Goal: Information Seeking & Learning: Learn about a topic

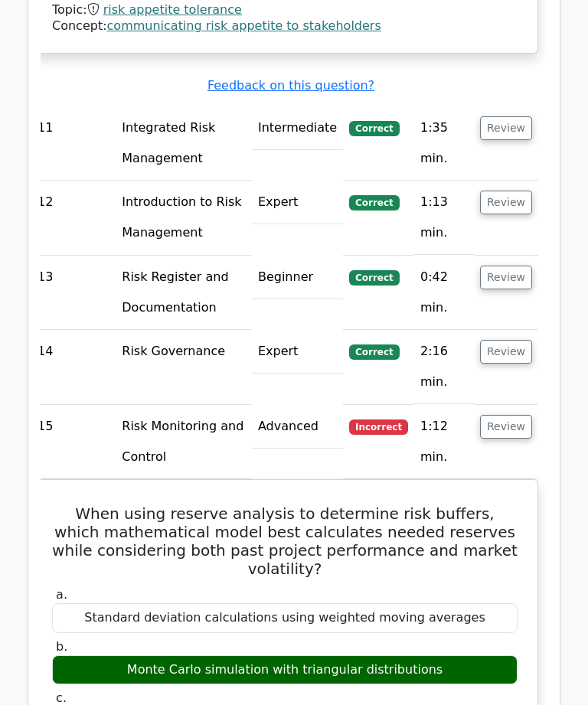
scroll to position [3654, 0]
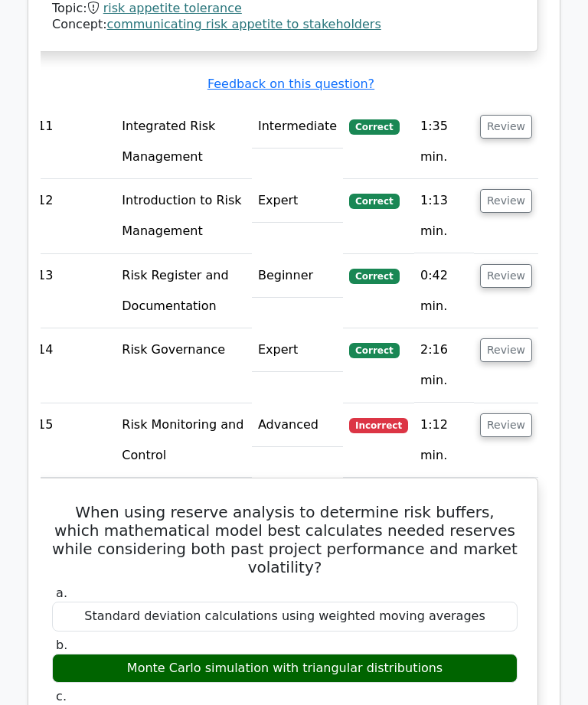
click at [518, 414] on button "Review" at bounding box center [506, 426] width 52 height 24
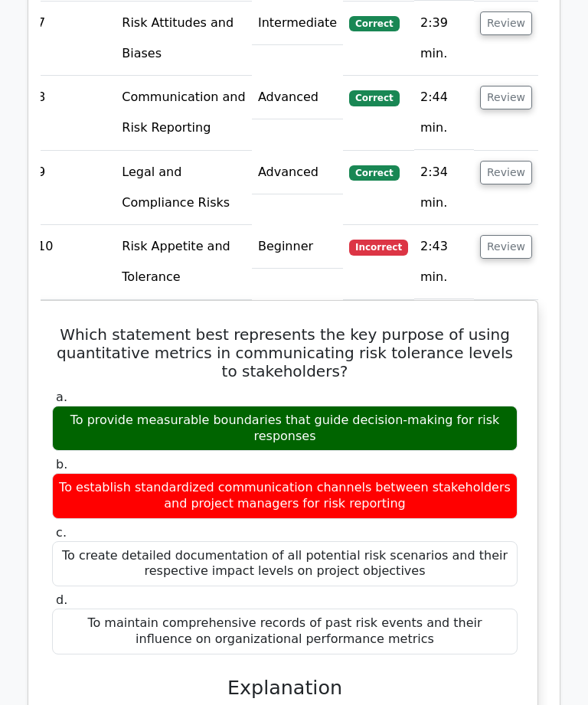
scroll to position [2481, 0]
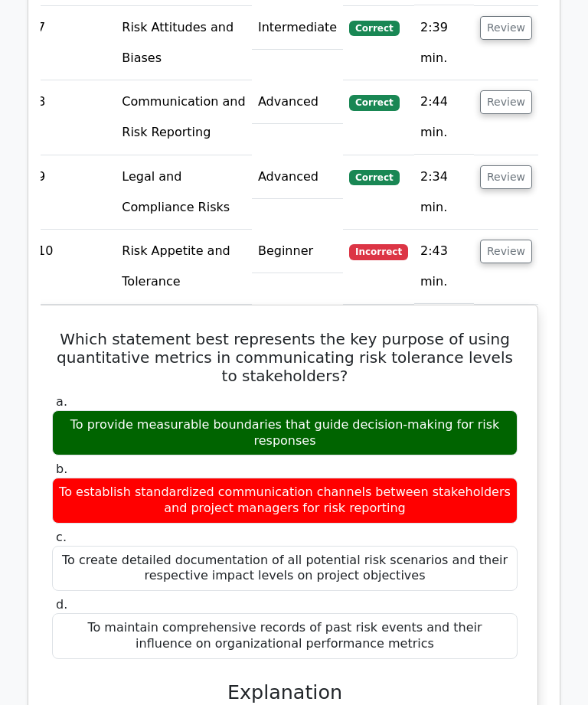
click at [519, 240] on button "Review" at bounding box center [506, 252] width 52 height 24
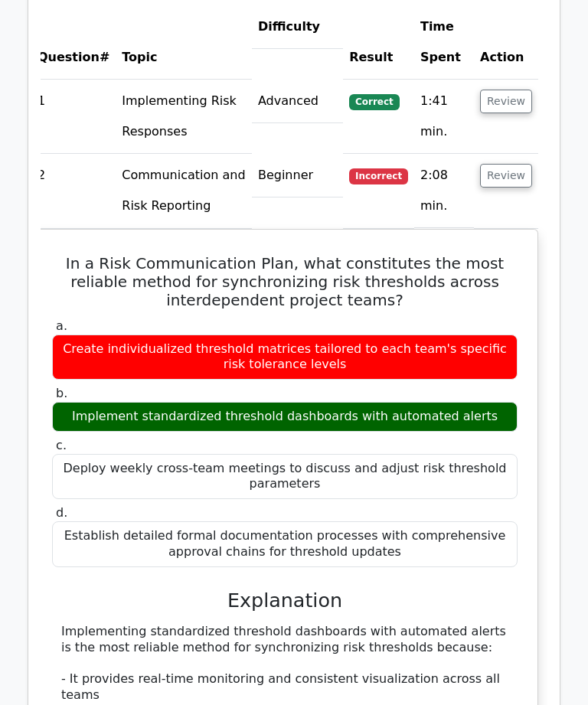
scroll to position [1083, 0]
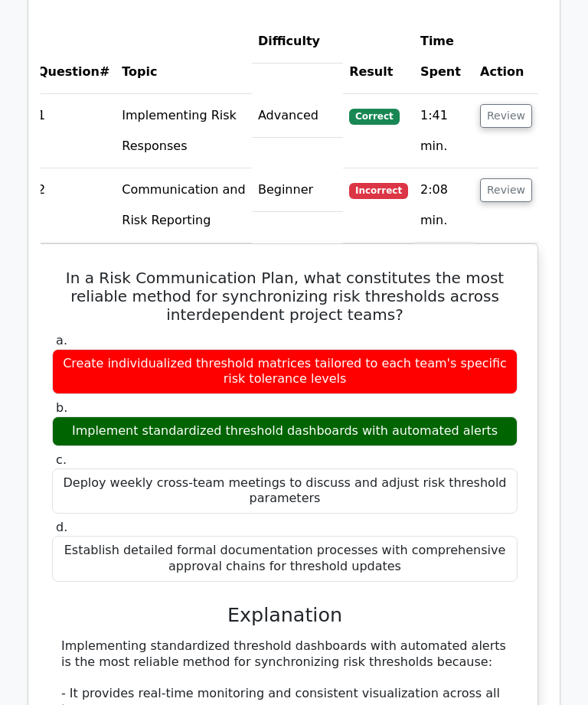
click at [523, 178] on button "Review" at bounding box center [506, 190] width 52 height 24
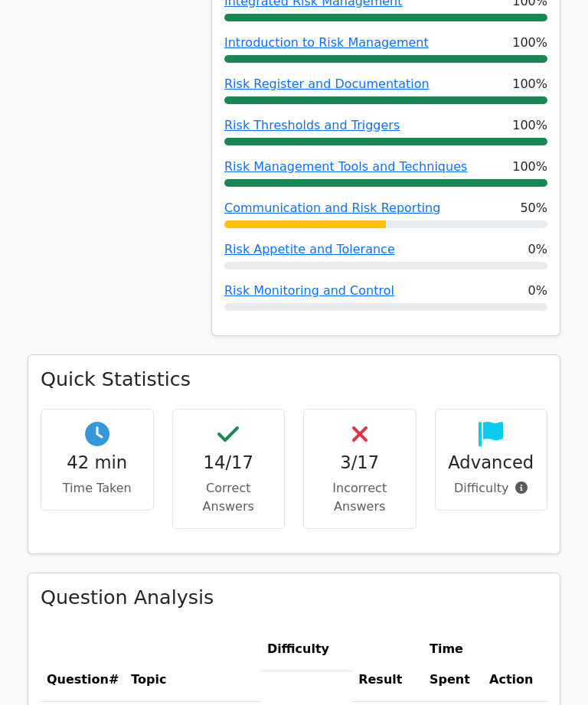
scroll to position [475, 0]
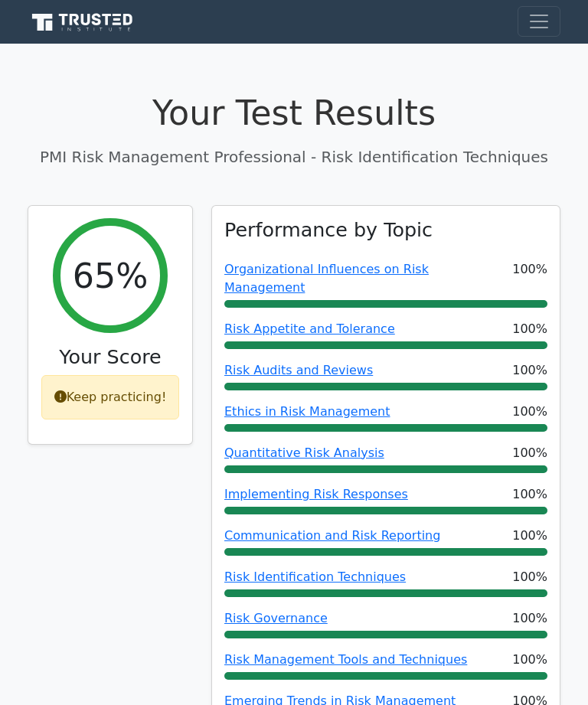
click at [548, 18] on span "Toggle navigation" at bounding box center [539, 21] width 23 height 23
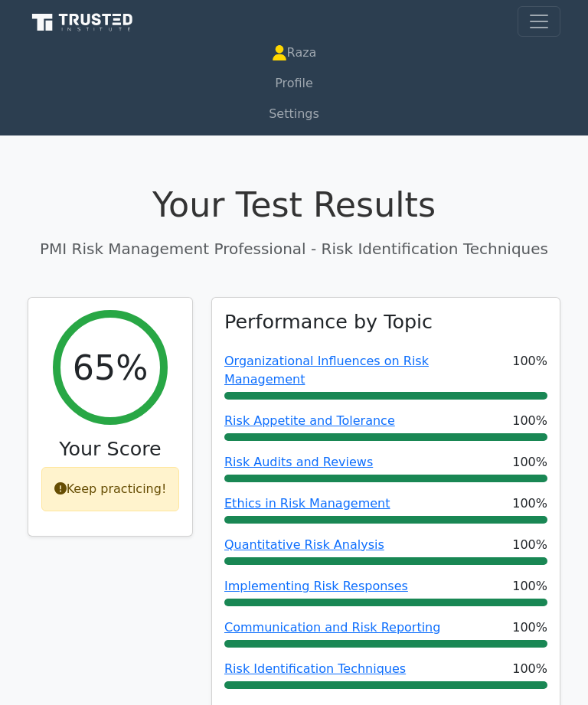
click at [308, 82] on link "Profile" at bounding box center [294, 83] width 533 height 31
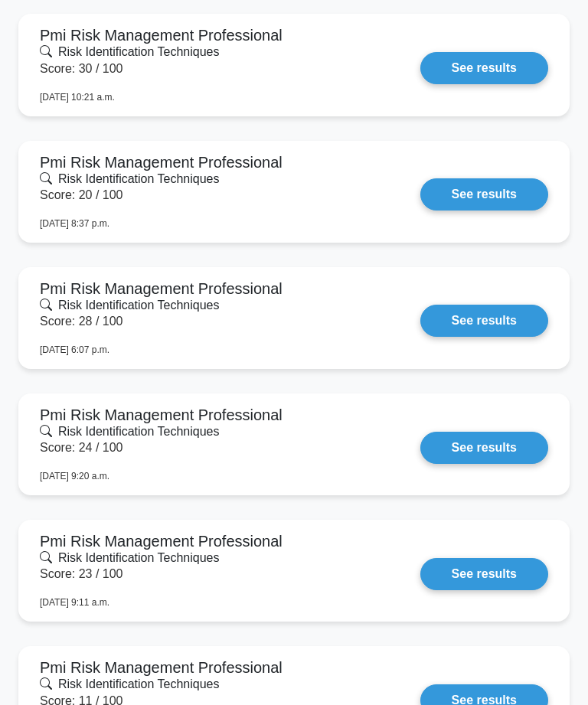
scroll to position [1647, 0]
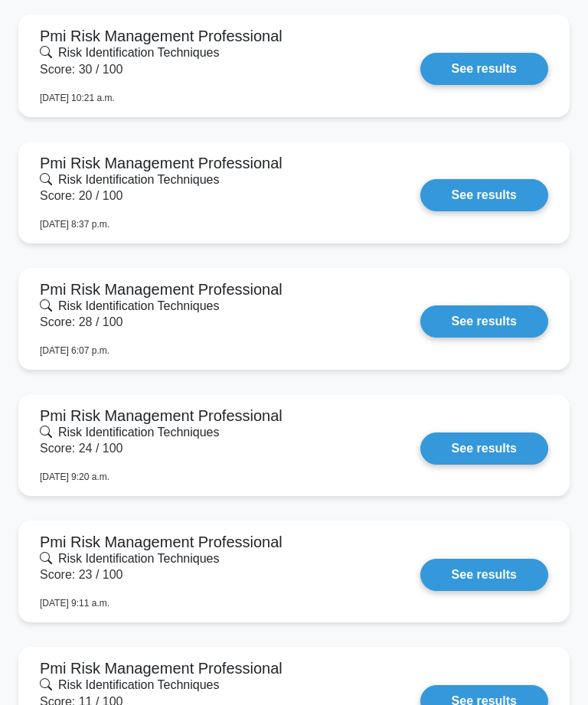
click at [524, 74] on link "See results" at bounding box center [485, 69] width 128 height 32
click at [512, 67] on link "See results" at bounding box center [485, 69] width 128 height 32
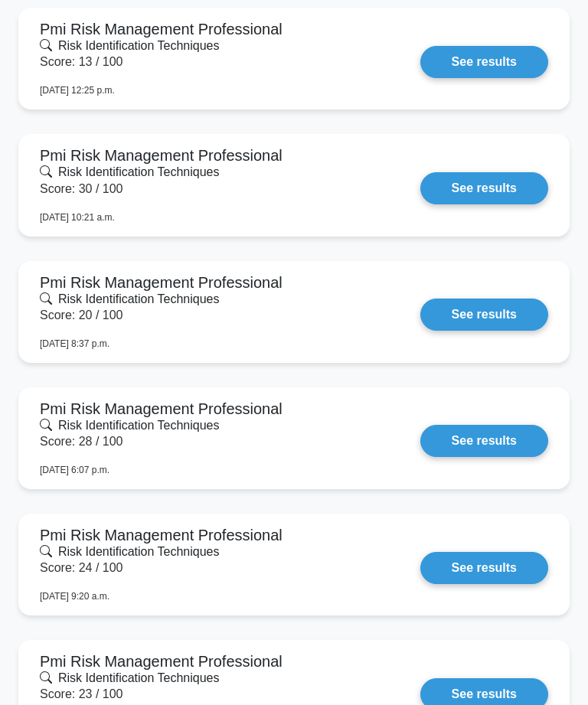
scroll to position [1522, 0]
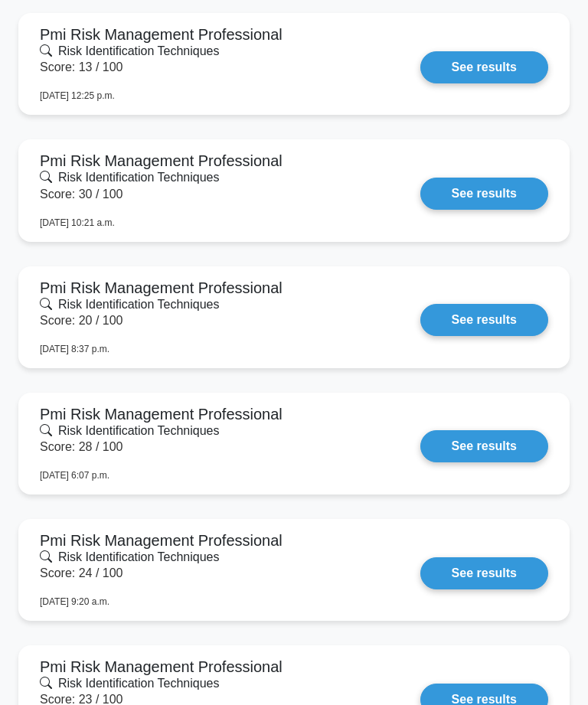
click at [511, 66] on link "See results" at bounding box center [485, 67] width 128 height 32
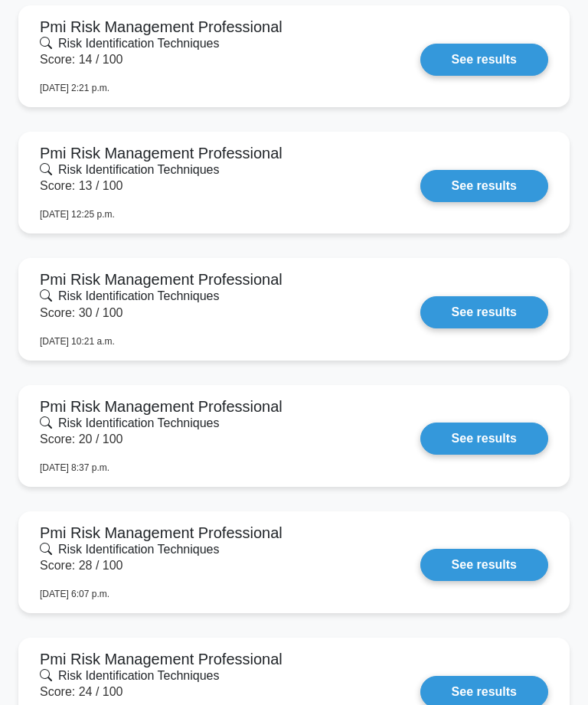
scroll to position [1403, 0]
click at [519, 56] on link "See results" at bounding box center [485, 60] width 128 height 32
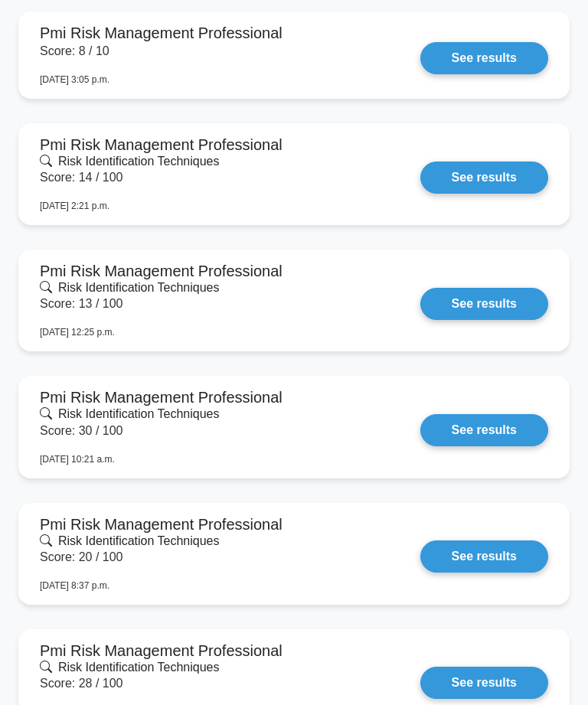
scroll to position [1285, 0]
click at [518, 42] on link "See results" at bounding box center [485, 58] width 128 height 32
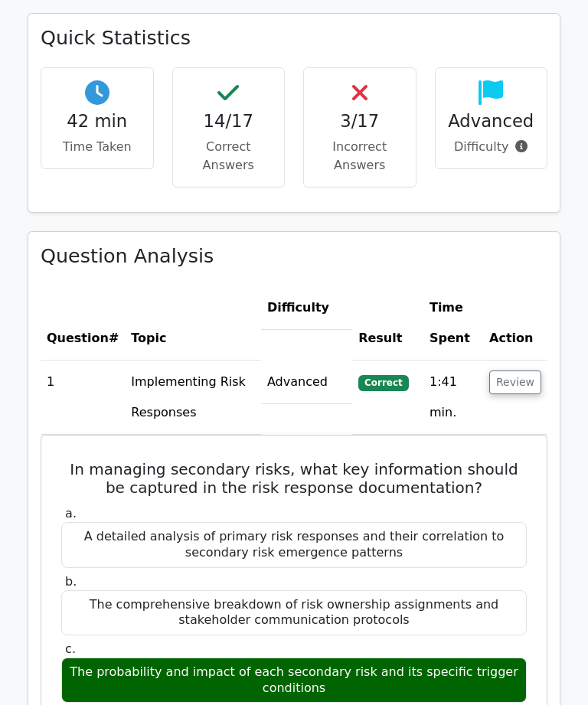
scroll to position [777, 0]
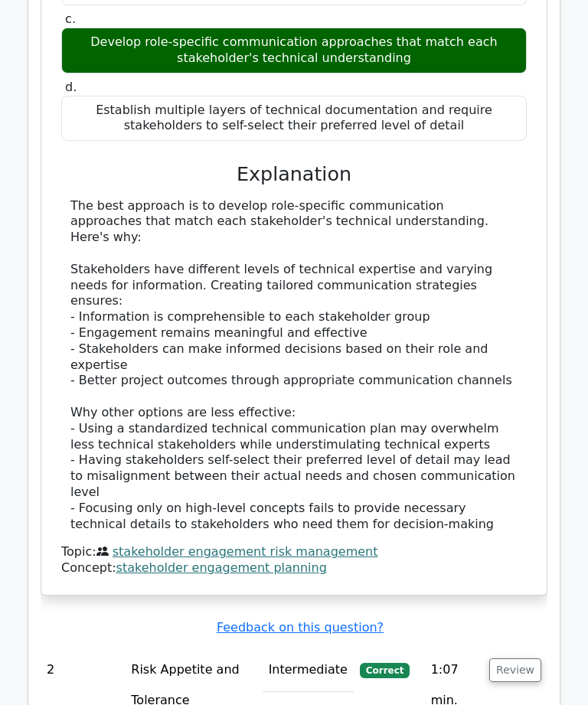
scroll to position [1306, 0]
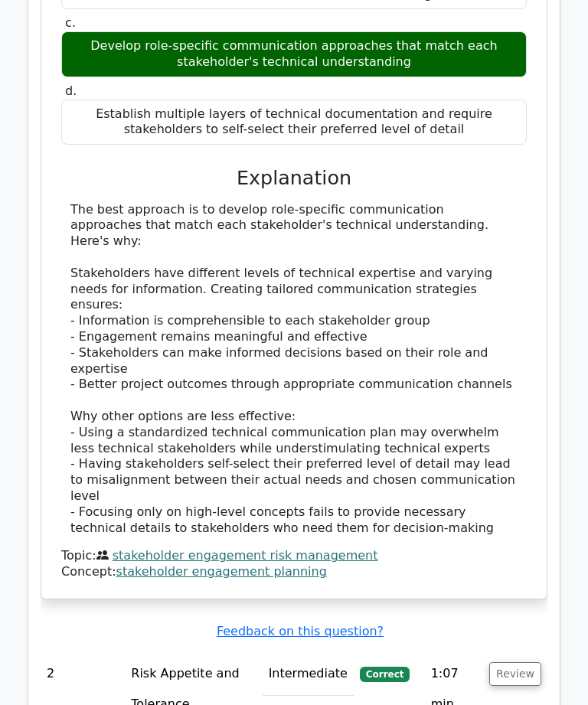
click at [516, 663] on button "Review" at bounding box center [515, 675] width 52 height 24
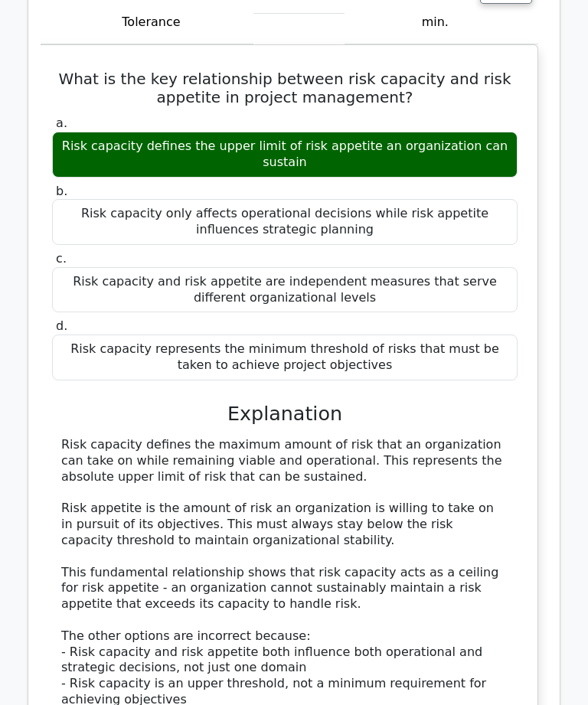
scroll to position [1988, 0]
click at [90, 458] on div "Risk capacity defines the maximum amount of risk that an organization can take …" at bounding box center [284, 596] width 447 height 319
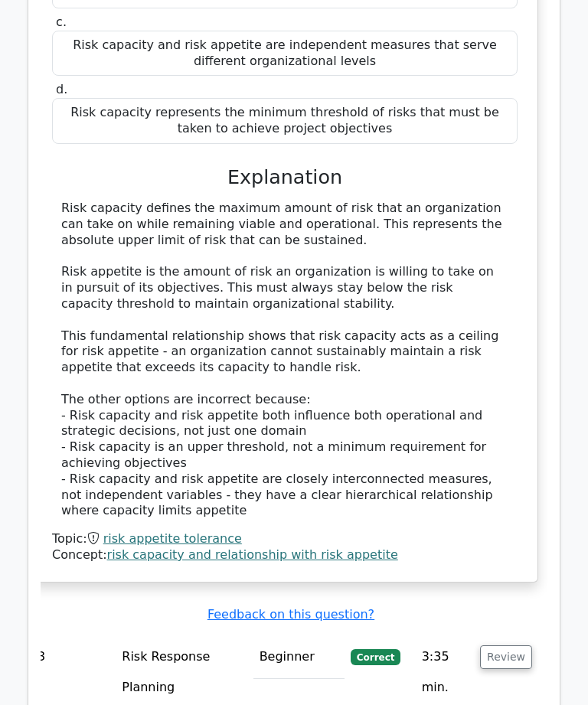
scroll to position [2224, 0]
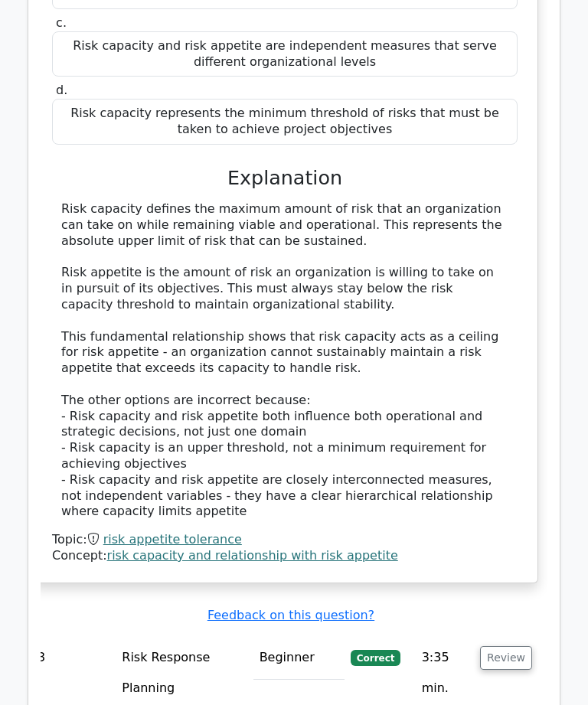
click at [500, 646] on button "Review" at bounding box center [506, 658] width 52 height 24
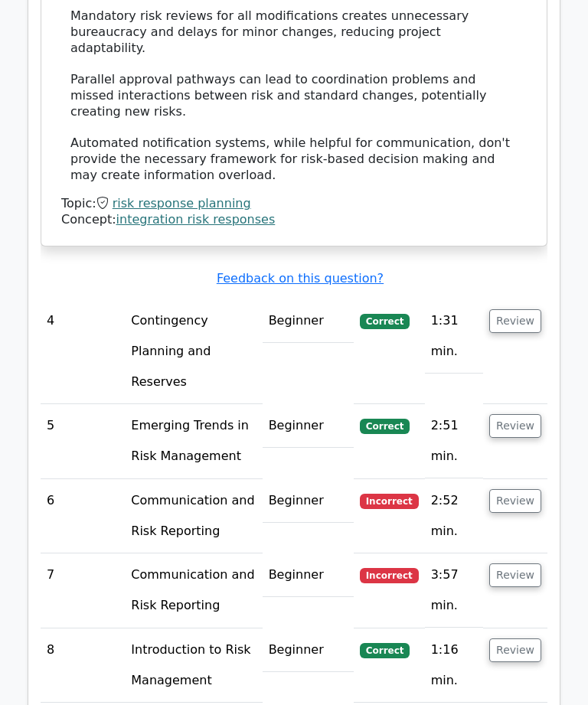
scroll to position [0, 0]
click at [530, 309] on button "Review" at bounding box center [515, 321] width 52 height 24
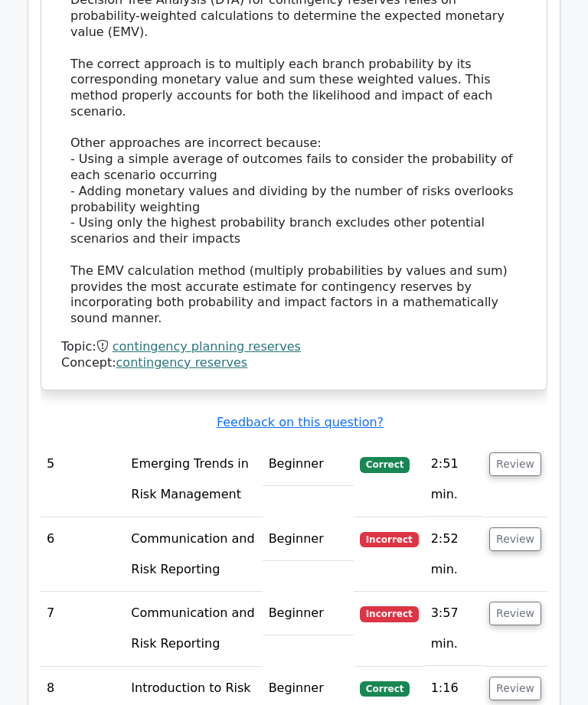
scroll to position [4321, 0]
click at [540, 453] on button "Review" at bounding box center [515, 465] width 52 height 24
click at [522, 453] on button "Review" at bounding box center [515, 465] width 52 height 24
click at [525, 677] on button "Review" at bounding box center [515, 689] width 52 height 24
click at [532, 453] on button "Review" at bounding box center [515, 465] width 52 height 24
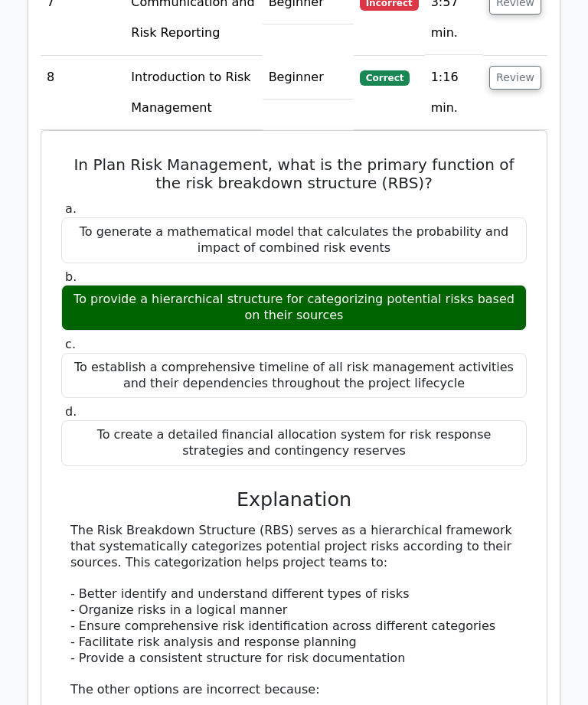
scroll to position [5827, 0]
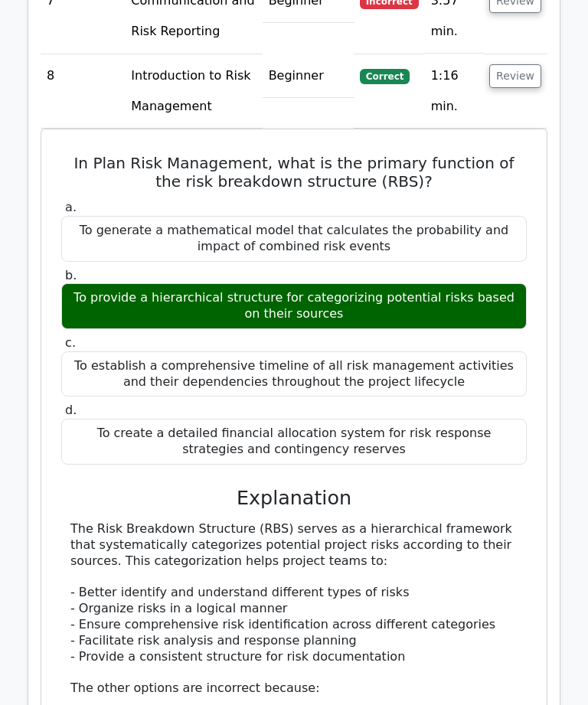
click at [532, 276] on div "In Plan Risk Management, what is the primary function of the risk breakdown str…" at bounding box center [293, 548] width 493 height 825
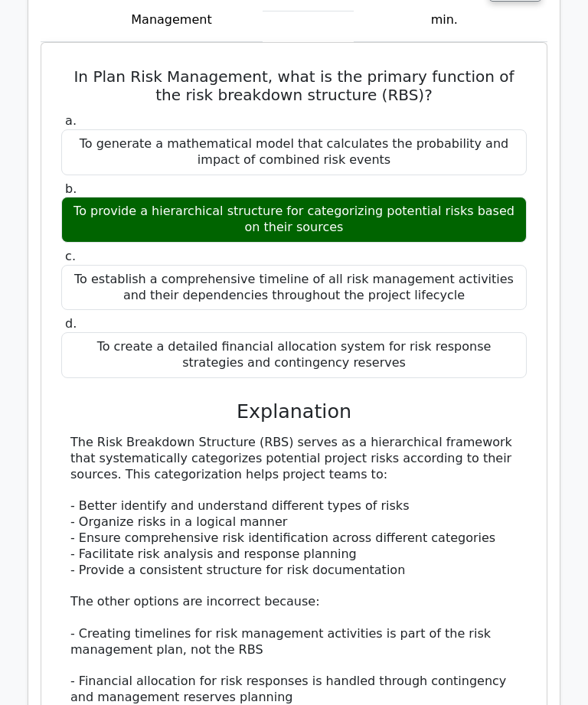
scroll to position [5916, 0]
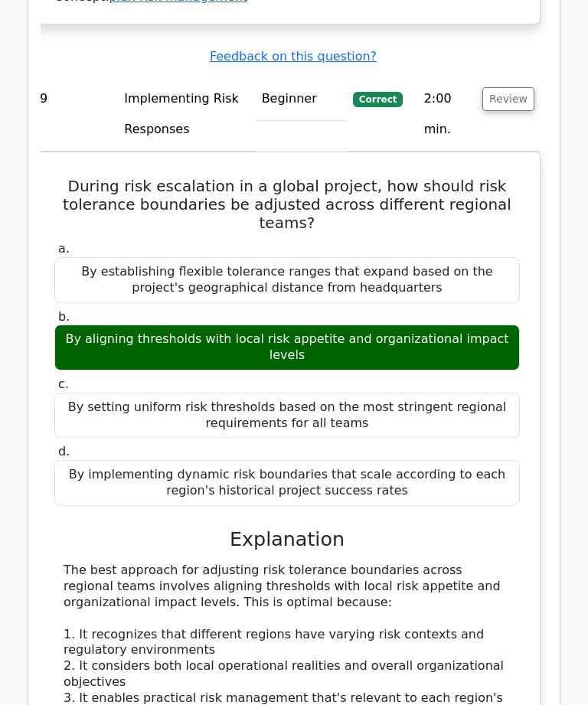
scroll to position [6771, 0]
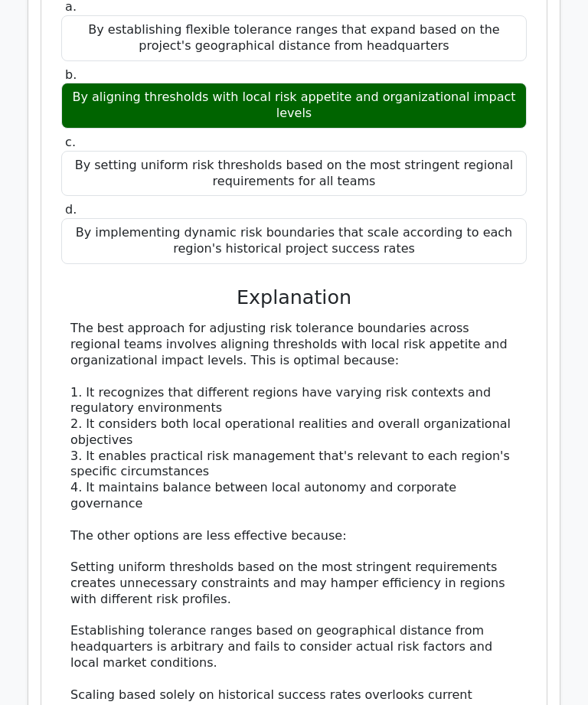
scroll to position [7031, 0]
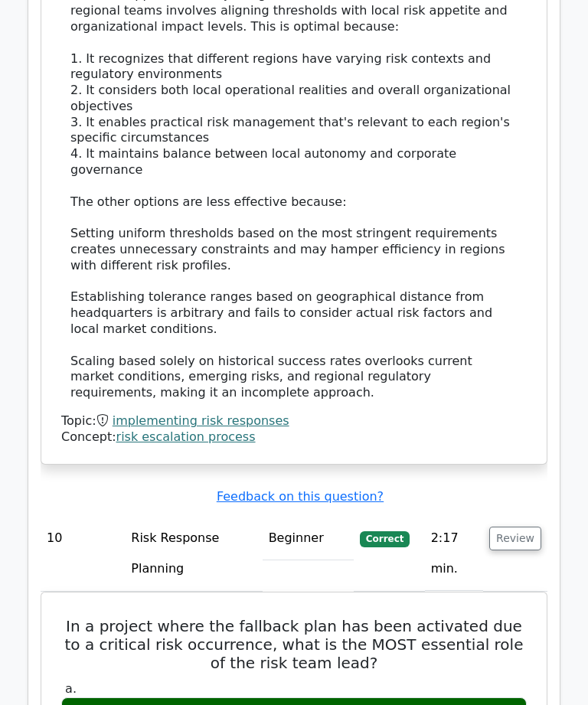
scroll to position [7338, 0]
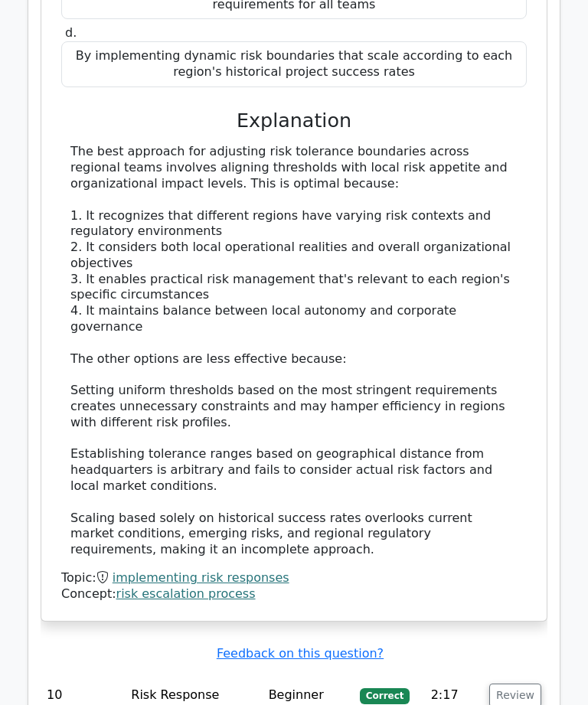
click at [531, 684] on button "Review" at bounding box center [515, 696] width 52 height 24
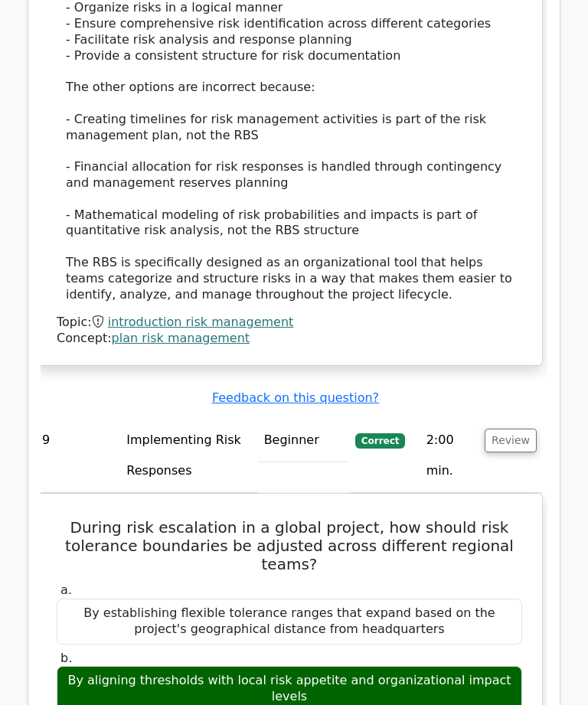
scroll to position [6428, 0]
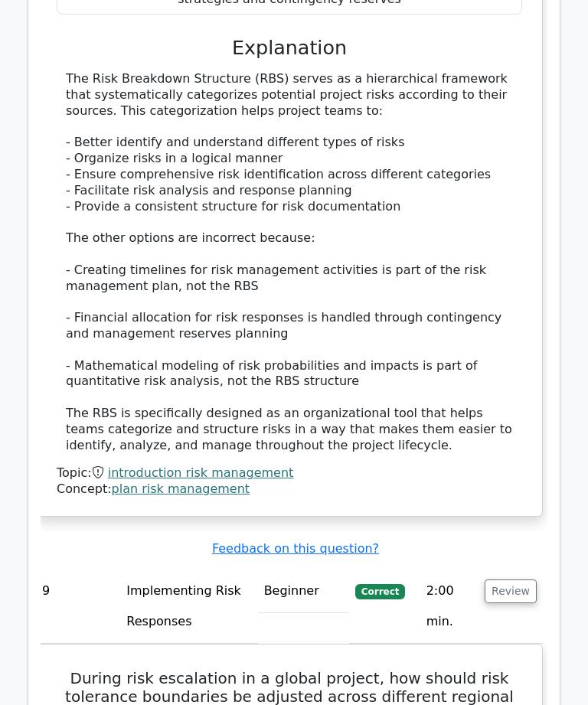
click at [531, 580] on button "Review" at bounding box center [511, 592] width 52 height 24
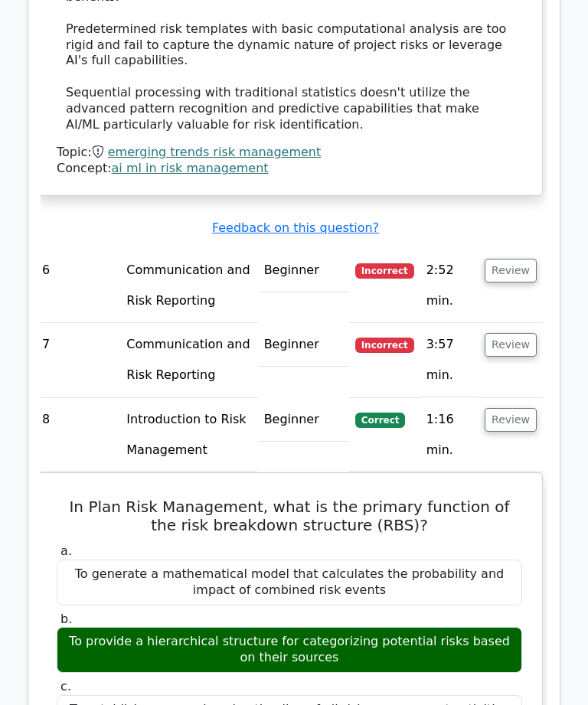
scroll to position [5478, 0]
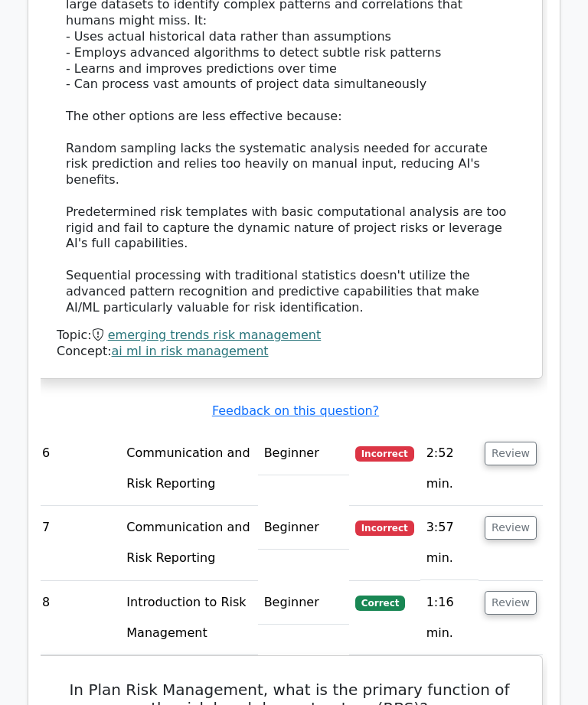
click at [522, 592] on button "Review" at bounding box center [511, 604] width 52 height 24
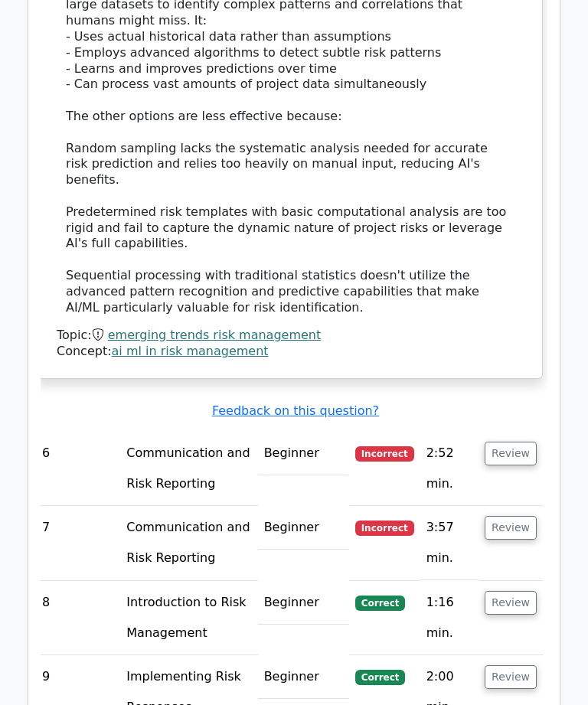
scroll to position [5300, 0]
click at [529, 506] on td "Review" at bounding box center [511, 543] width 64 height 74
click at [525, 442] on button "Review" at bounding box center [511, 454] width 52 height 24
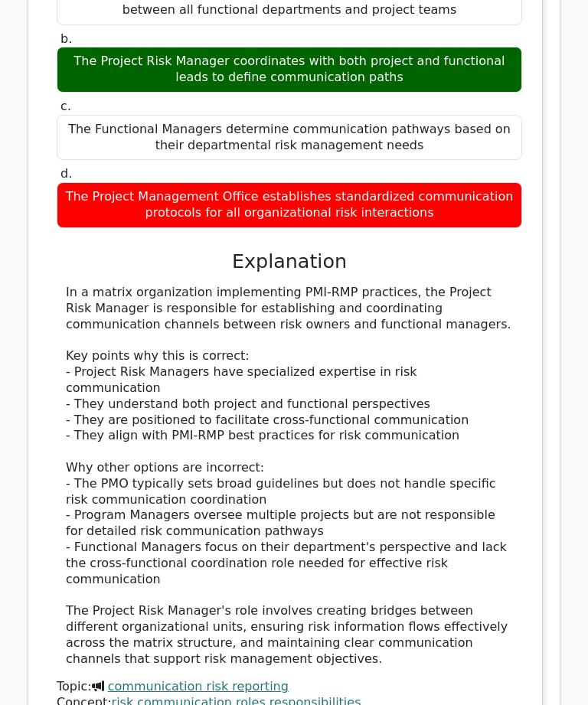
scroll to position [5953, 0]
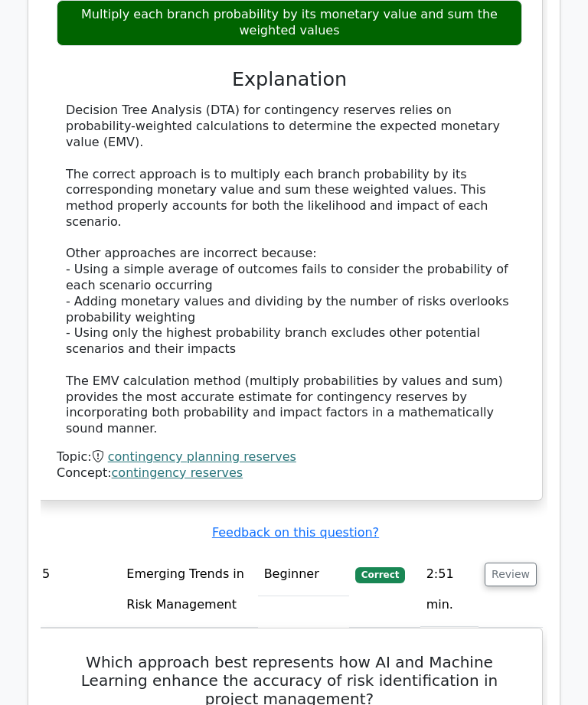
scroll to position [4210, 0]
click at [519, 563] on button "Review" at bounding box center [511, 575] width 52 height 24
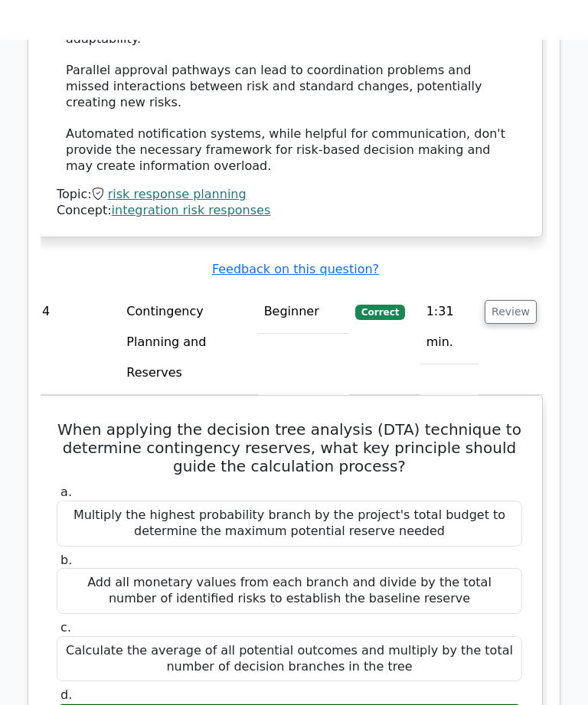
scroll to position [3504, 0]
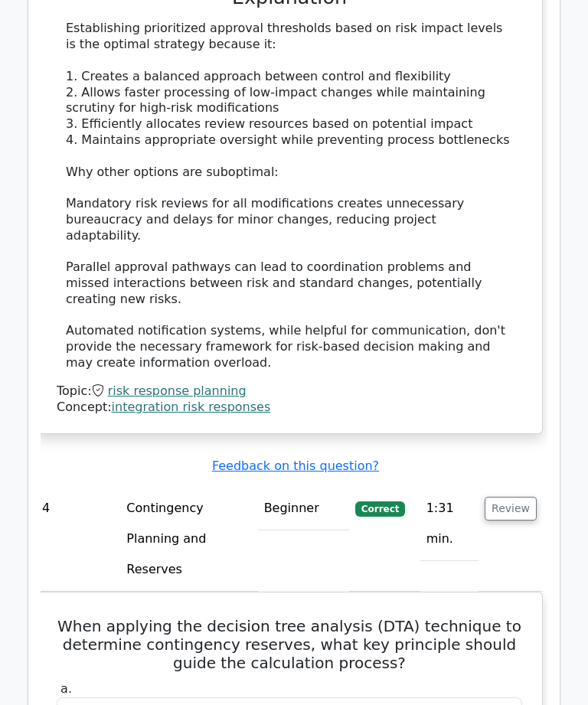
click at [517, 498] on button "Review" at bounding box center [511, 510] width 52 height 24
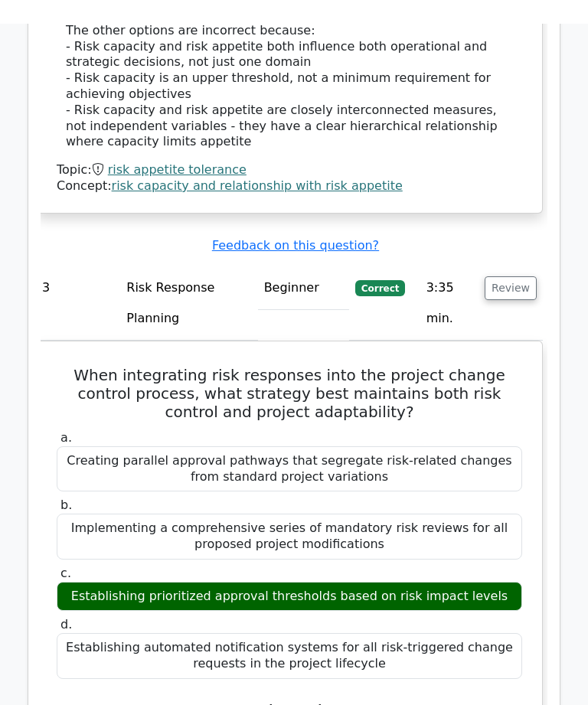
scroll to position [2593, 0]
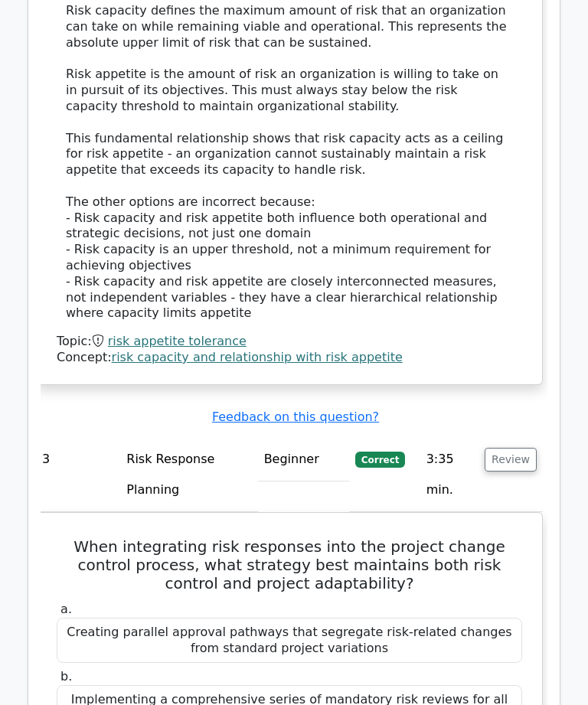
click at [530, 448] on button "Review" at bounding box center [511, 460] width 52 height 24
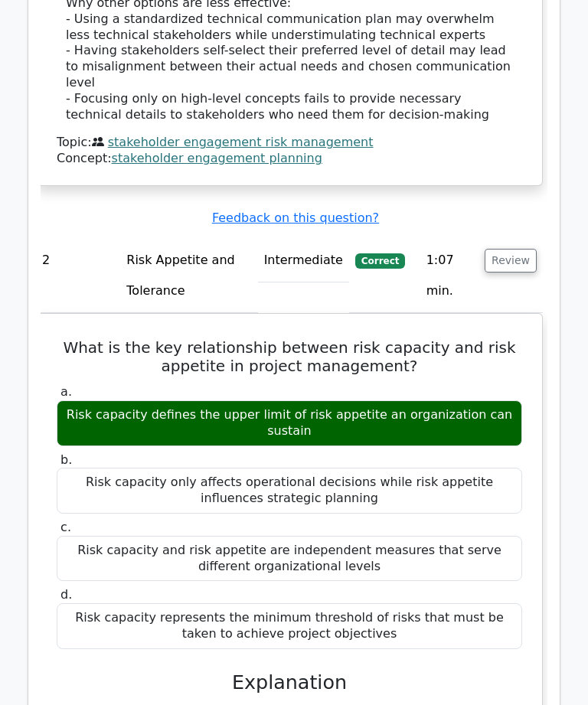
scroll to position [1716, 0]
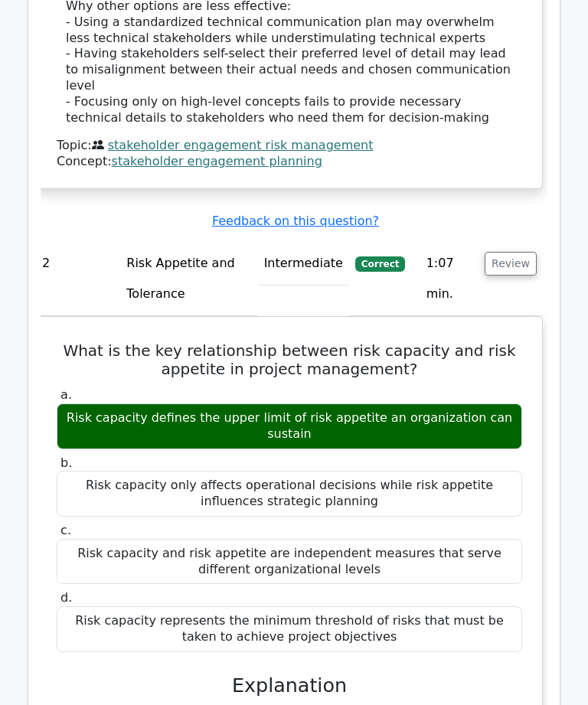
click at [526, 252] on button "Review" at bounding box center [511, 264] width 52 height 24
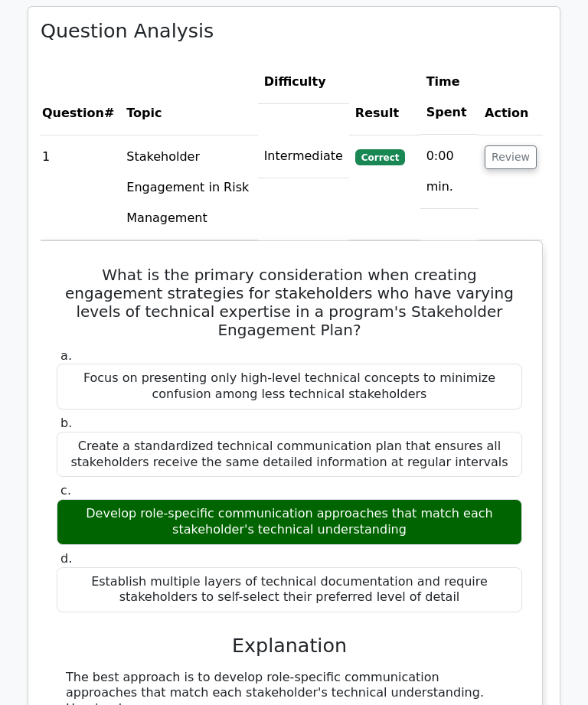
scroll to position [841, 0]
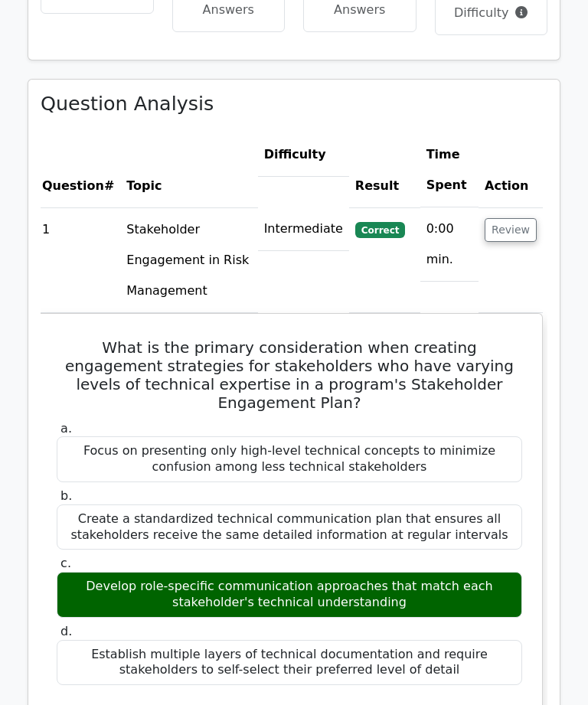
click at [519, 219] on button "Review" at bounding box center [511, 231] width 52 height 24
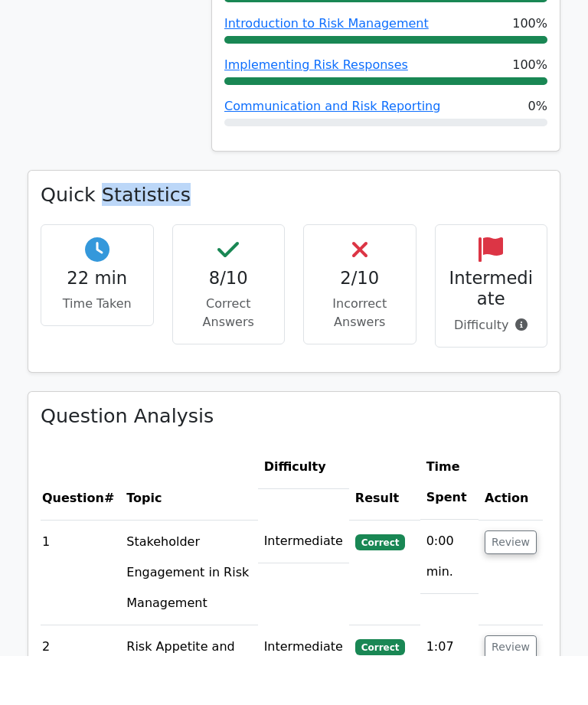
scroll to position [453, 0]
